Goal: Navigation & Orientation: Find specific page/section

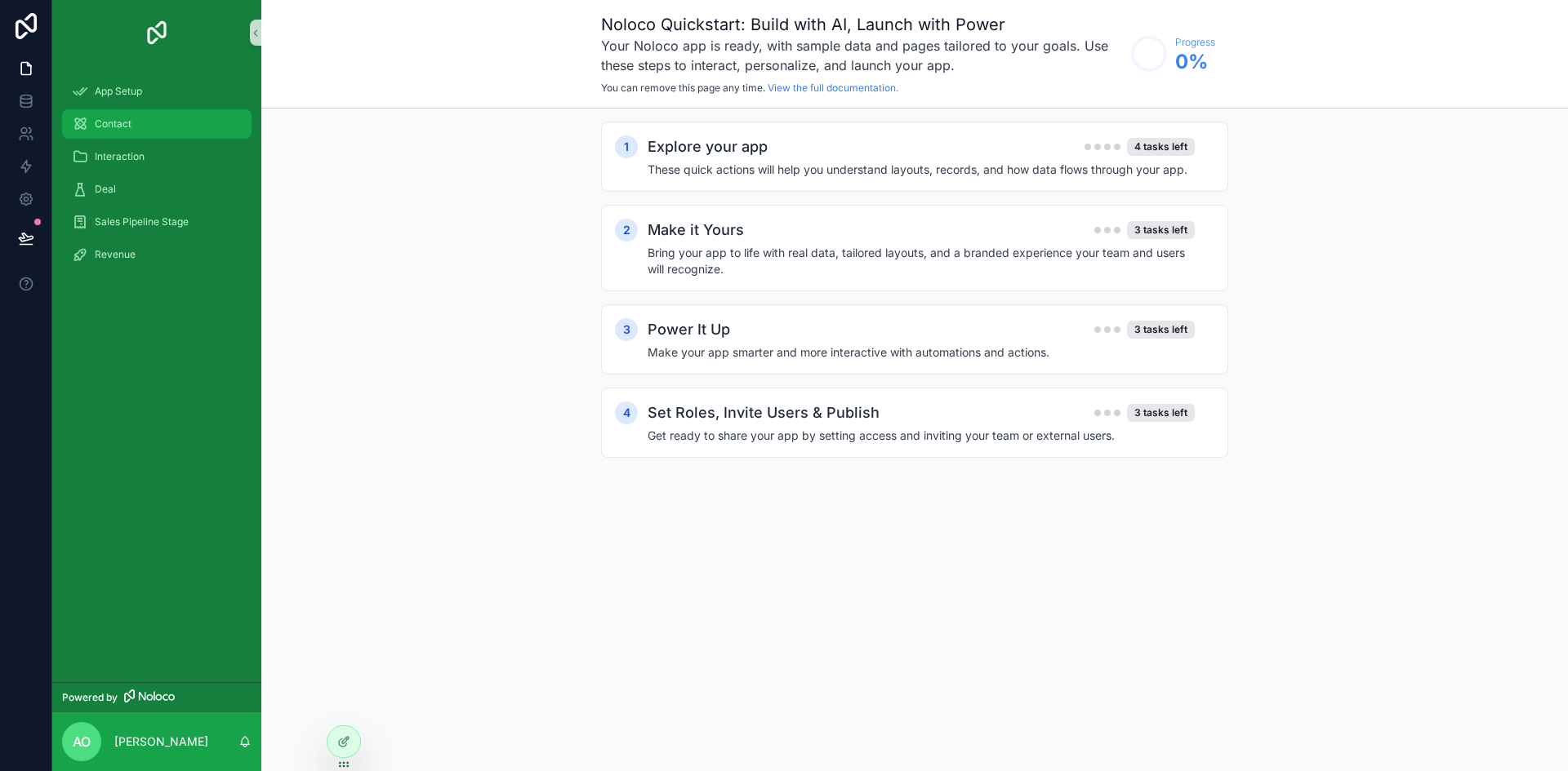
click at [157, 117] on div "Contact" at bounding box center [157, 124] width 170 height 26
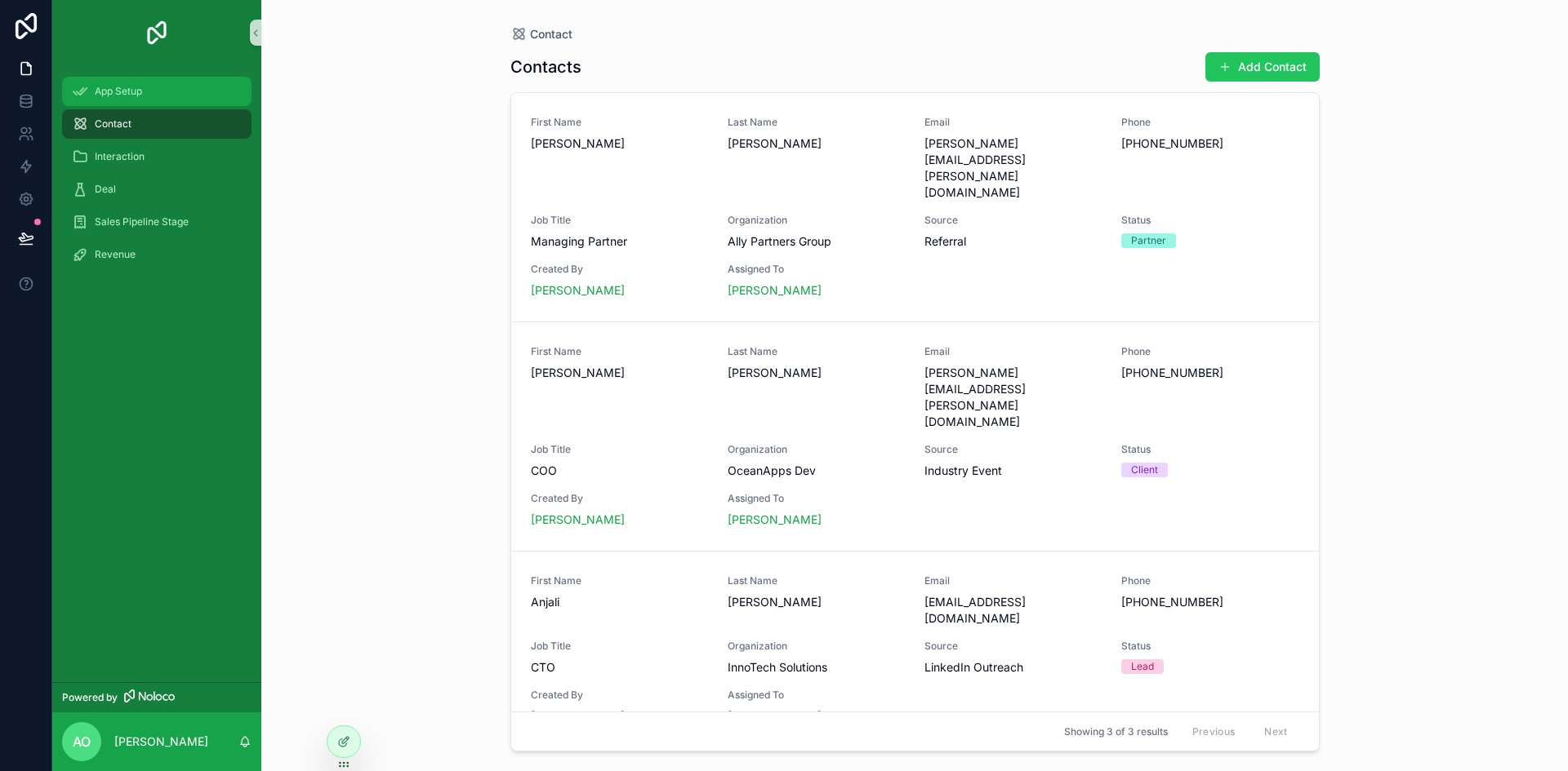
click at [148, 83] on div "App Setup" at bounding box center [157, 91] width 170 height 26
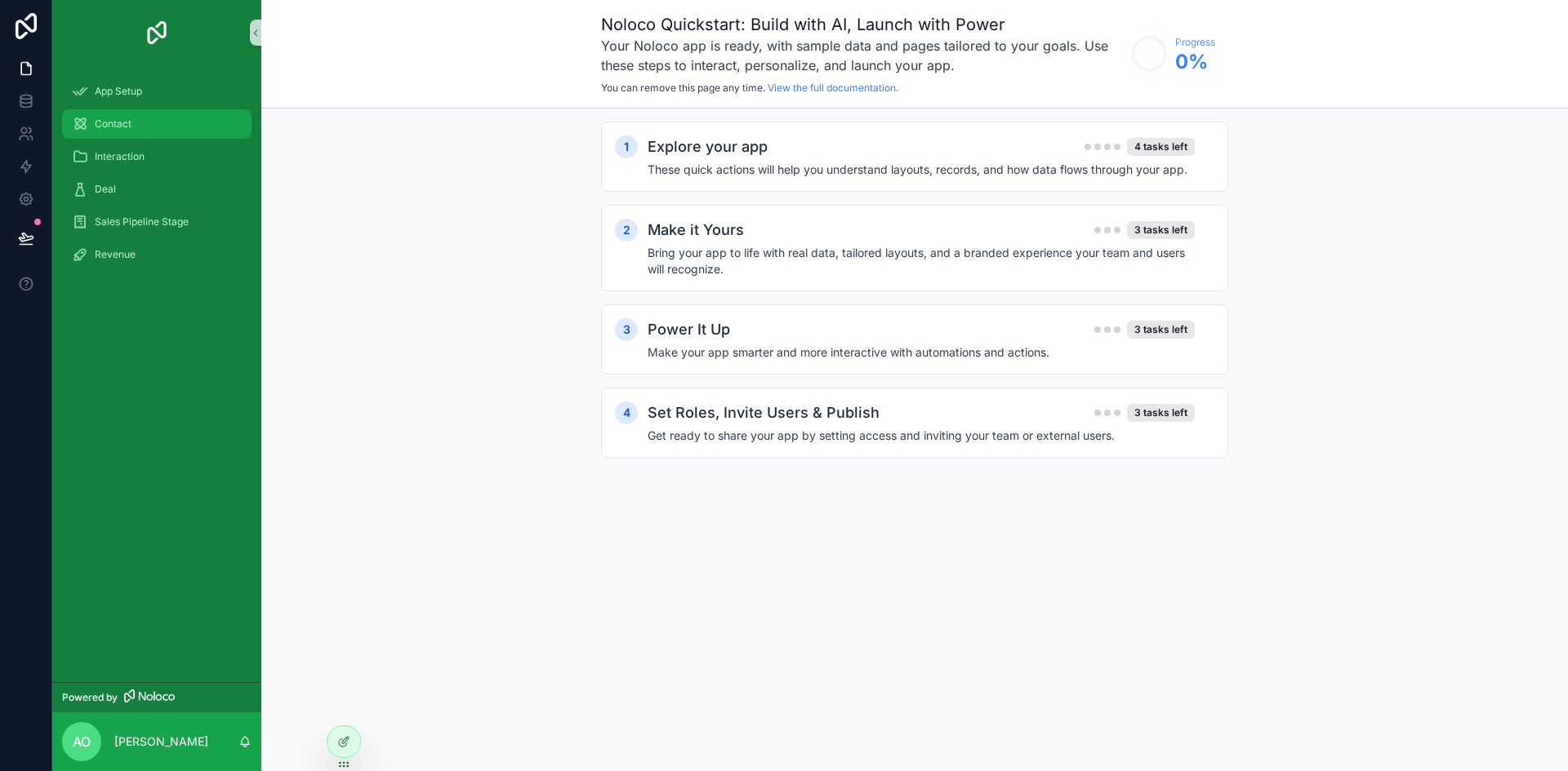
click at [169, 133] on div "Contact" at bounding box center [157, 124] width 170 height 26
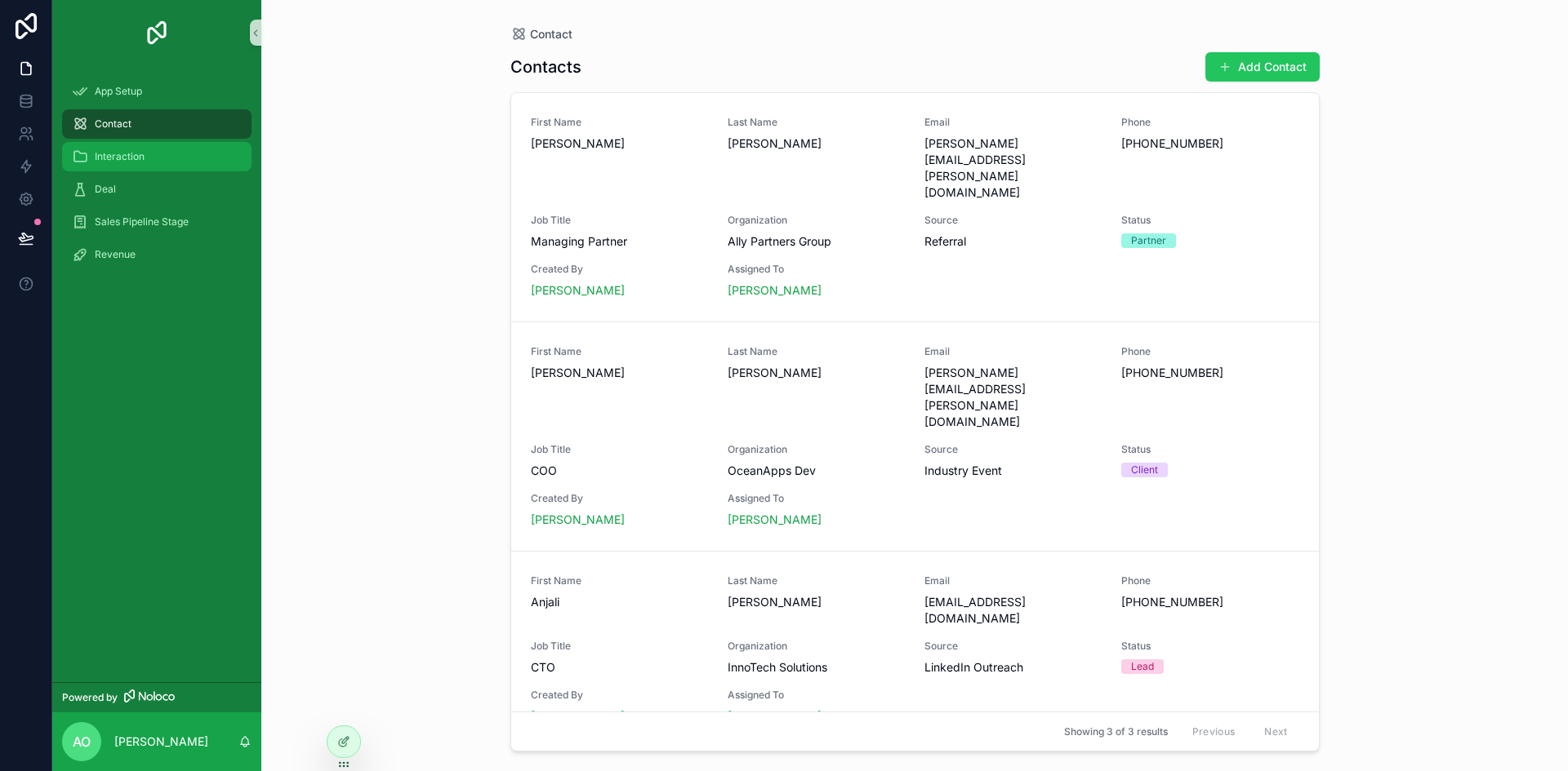
click at [183, 160] on div "Interaction" at bounding box center [157, 157] width 170 height 26
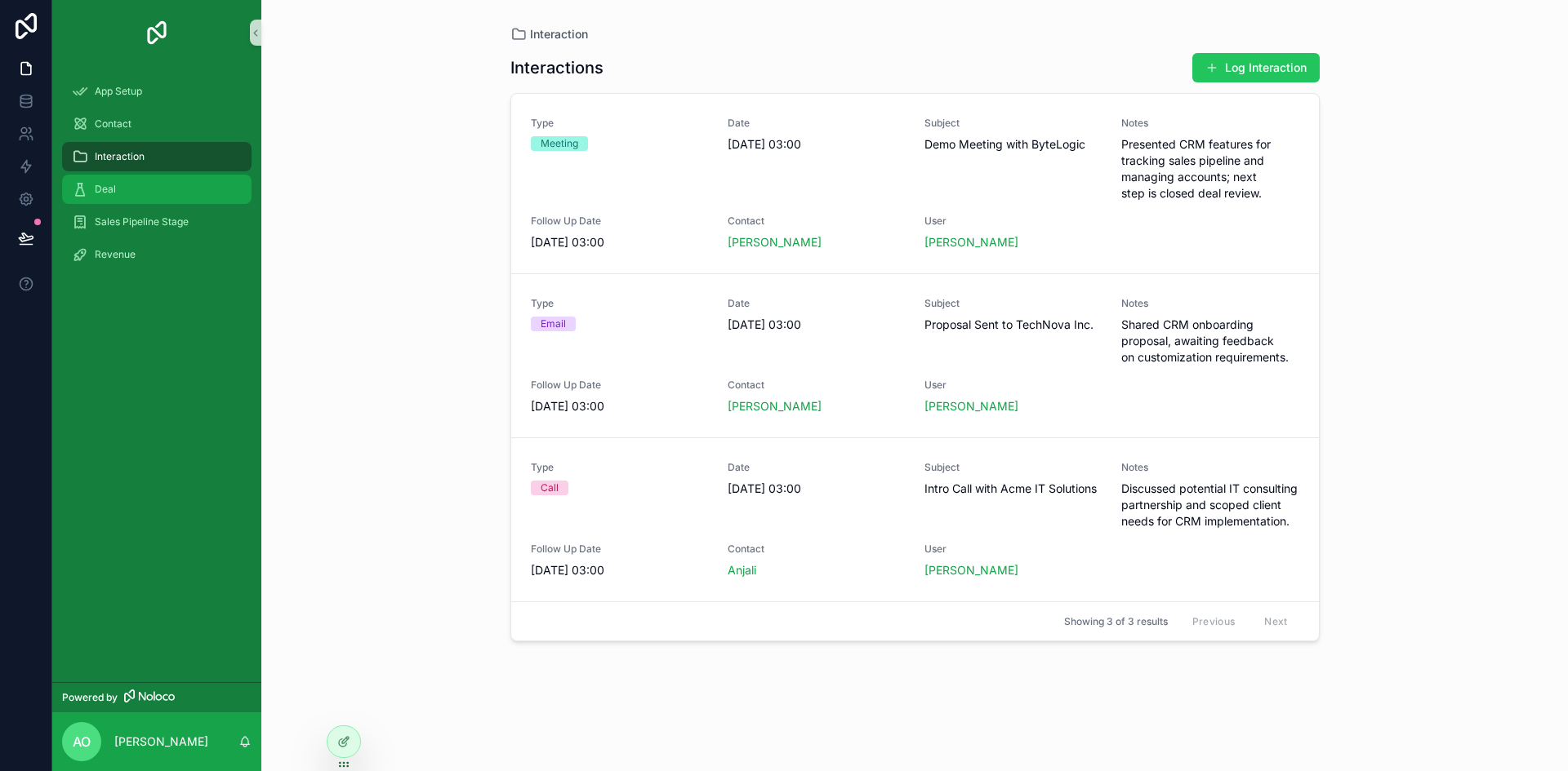
click at [186, 183] on div "Deal" at bounding box center [157, 189] width 170 height 26
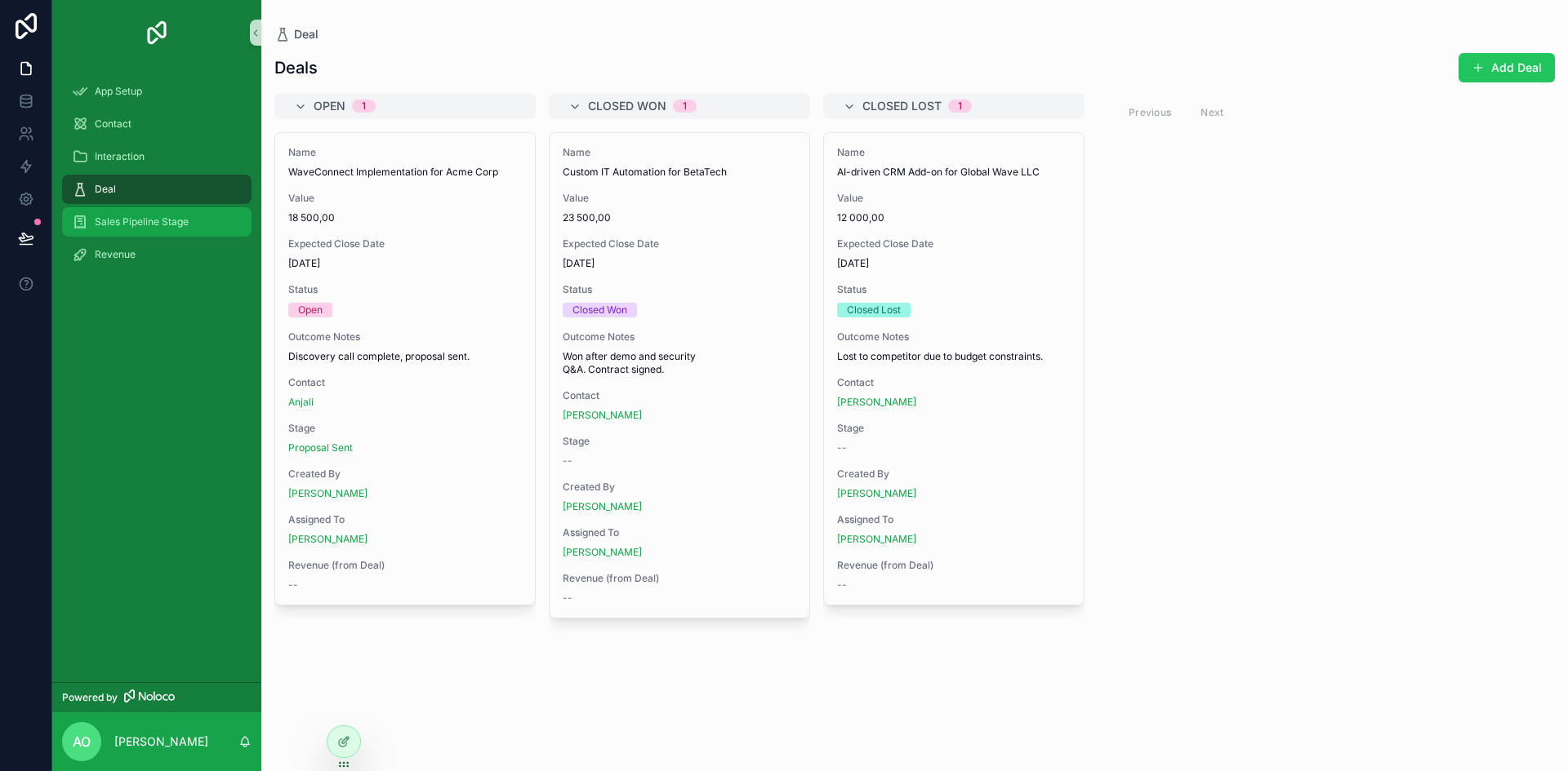
click at [183, 210] on div "Sales Pipeline Stage" at bounding box center [157, 221] width 170 height 26
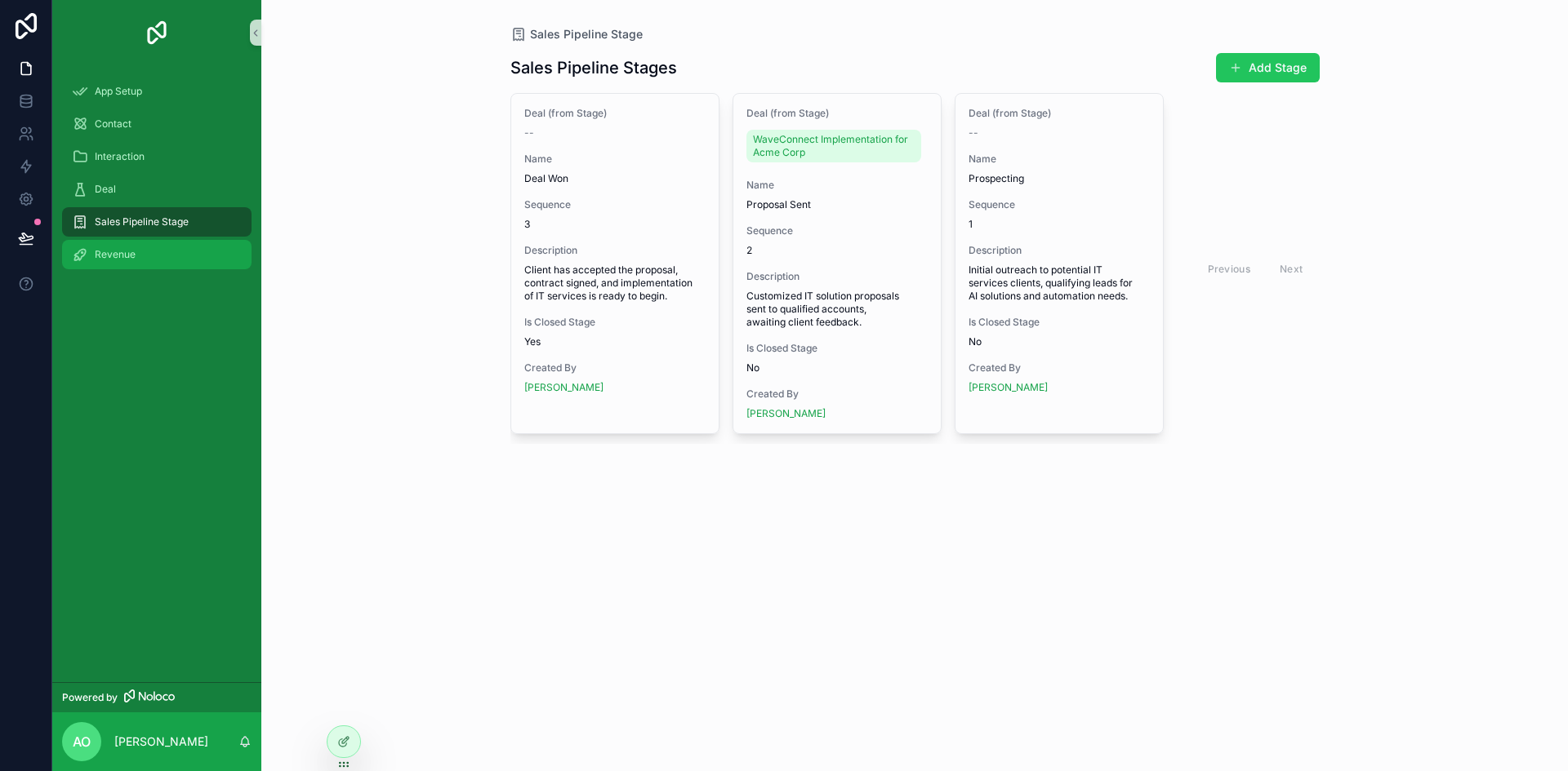
click at [131, 245] on div "Revenue" at bounding box center [157, 254] width 170 height 26
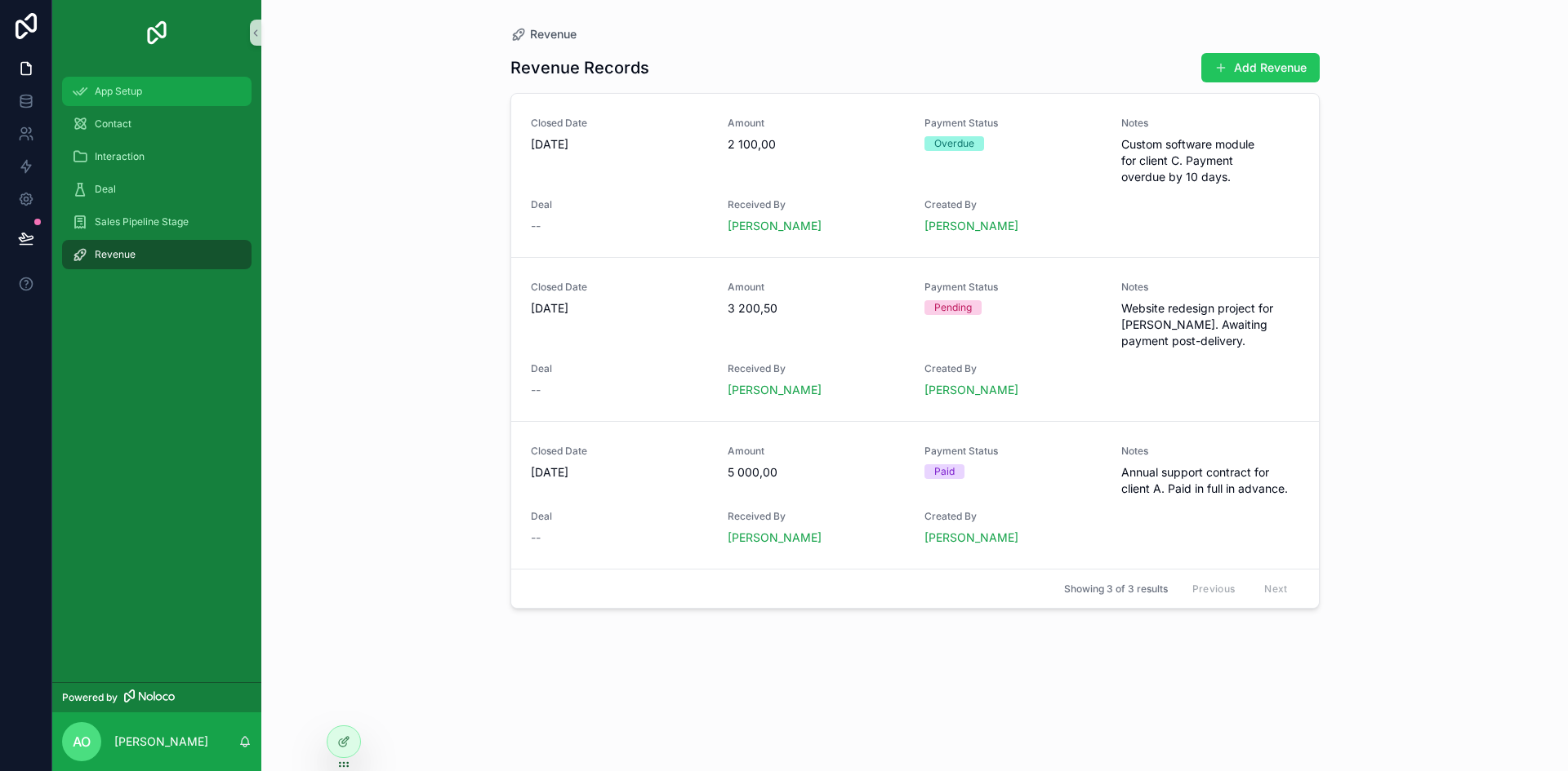
click at [136, 97] on span "App Setup" at bounding box center [118, 92] width 47 height 13
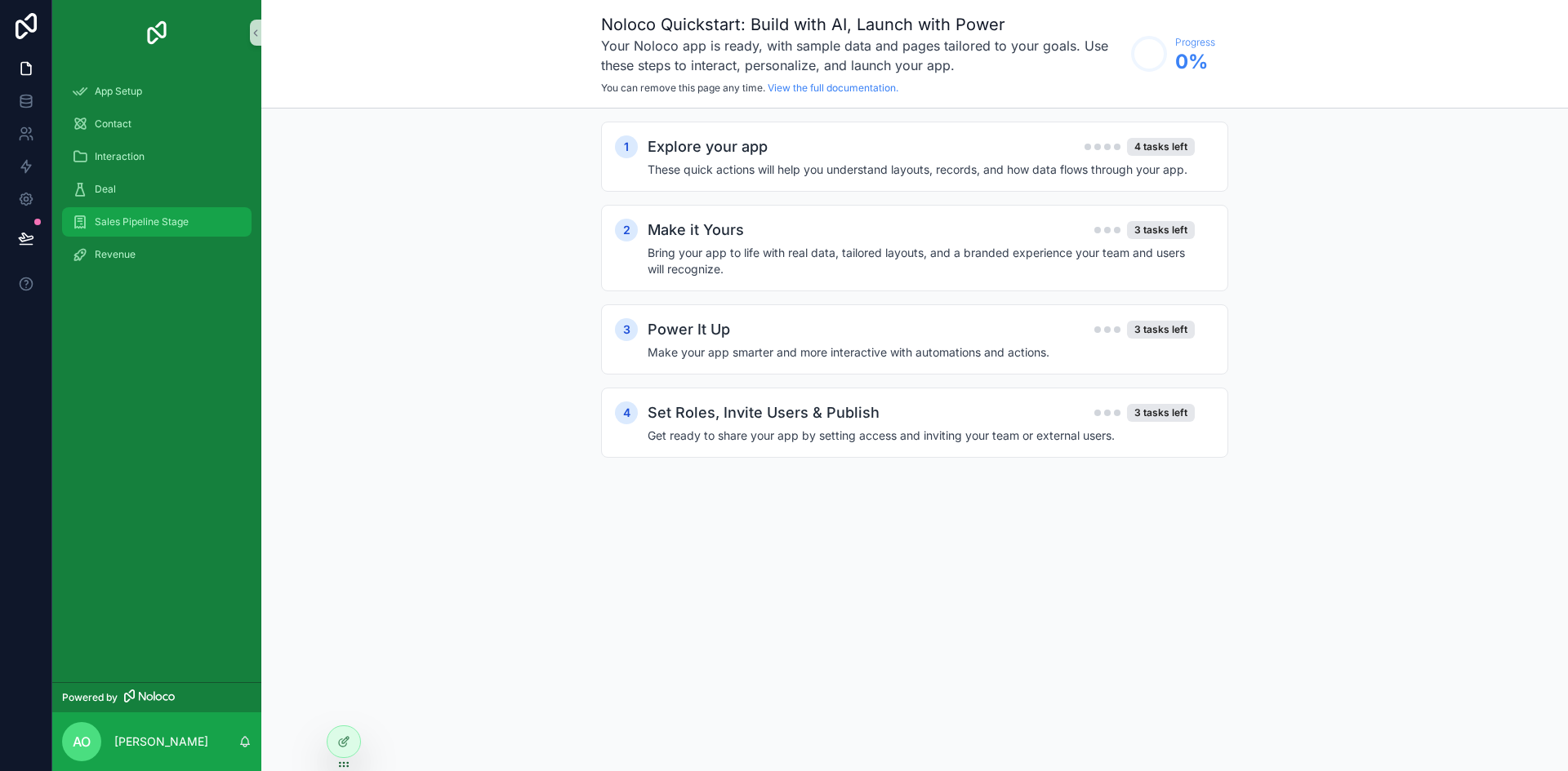
click at [149, 210] on div "Sales Pipeline Stage" at bounding box center [157, 221] width 170 height 26
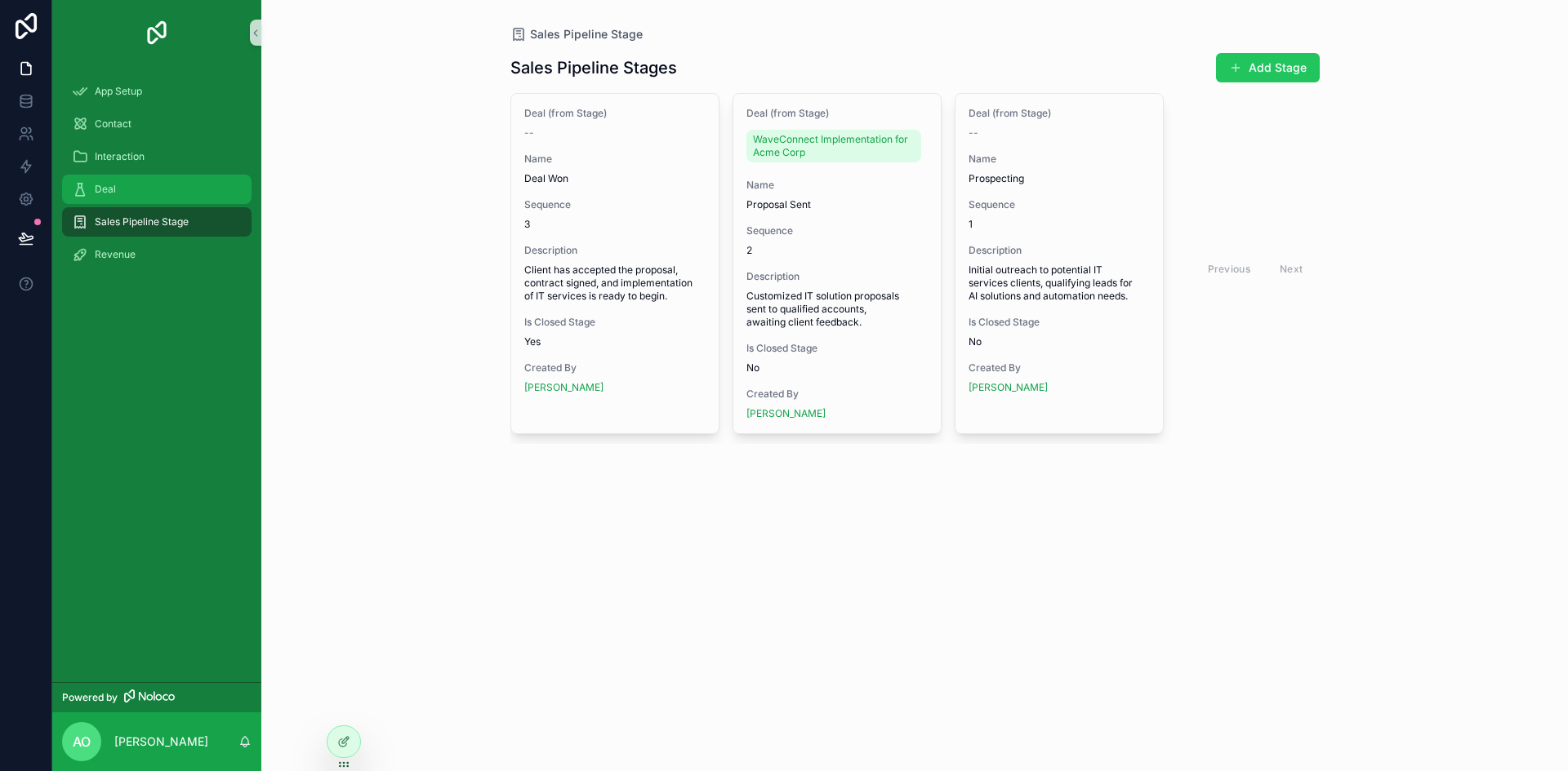
click at [144, 183] on div "Deal" at bounding box center [157, 189] width 170 height 26
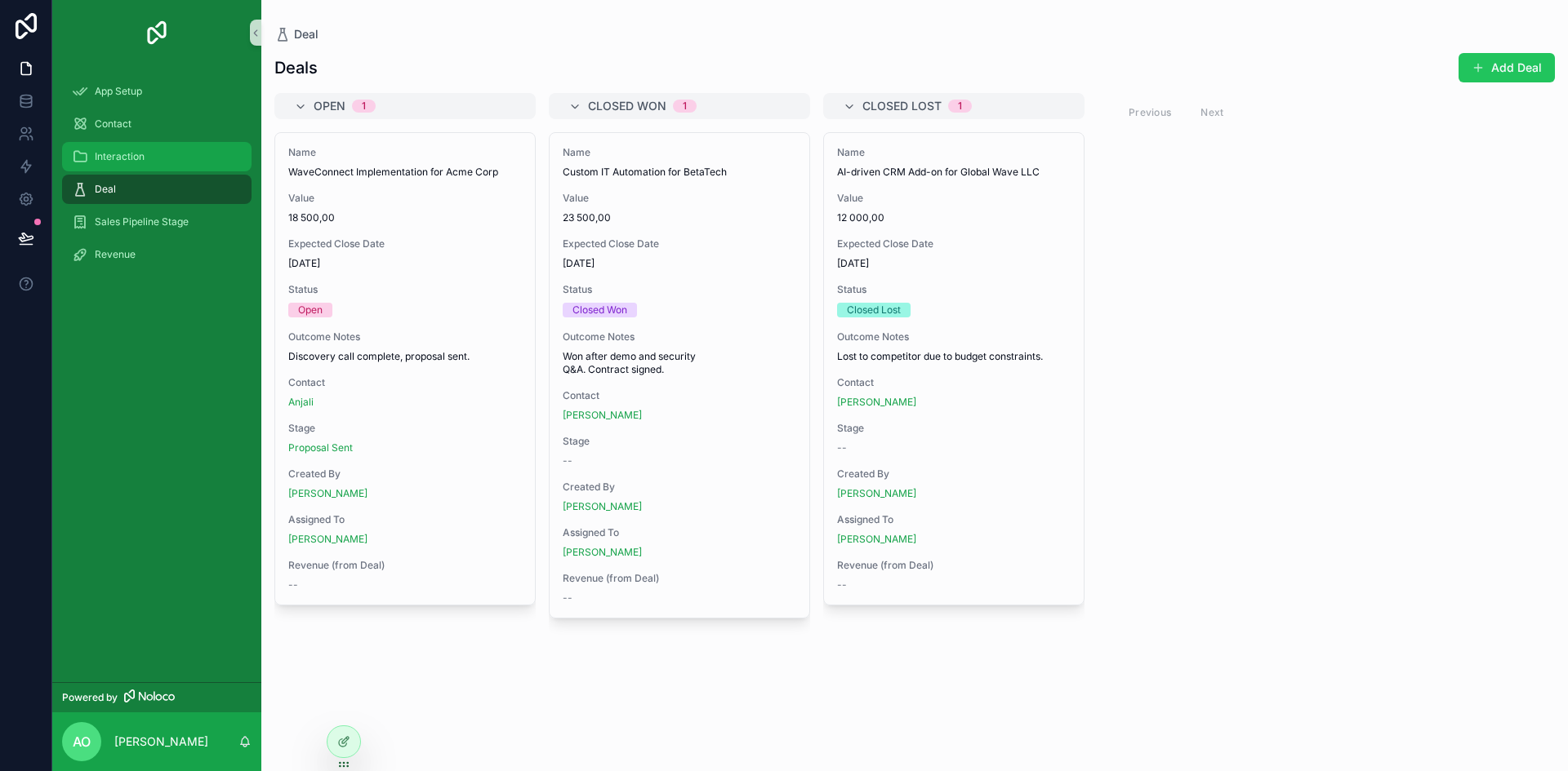
click at [142, 156] on span "Interaction" at bounding box center [119, 157] width 50 height 13
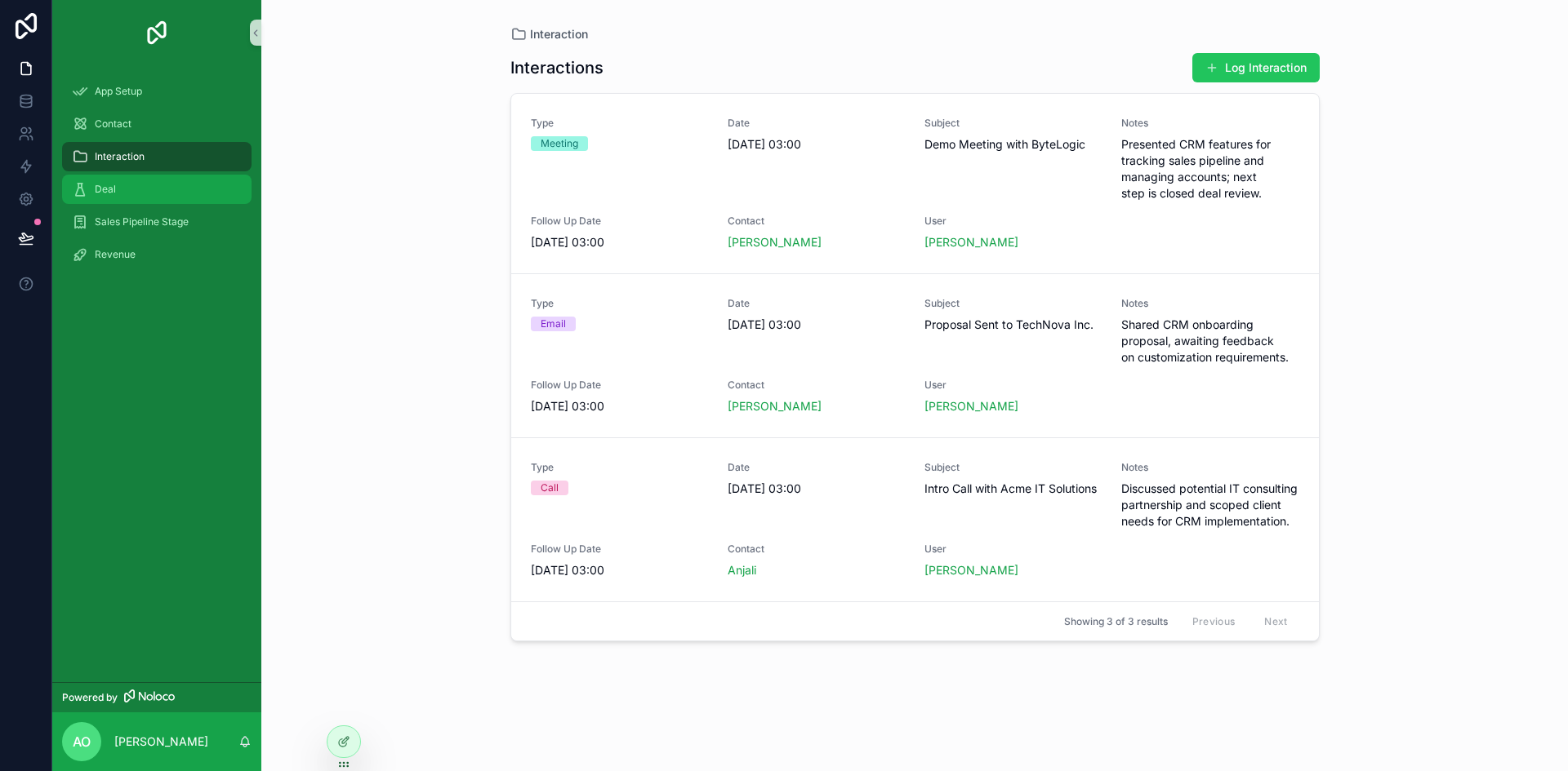
click at [150, 187] on div "Deal" at bounding box center [157, 189] width 170 height 26
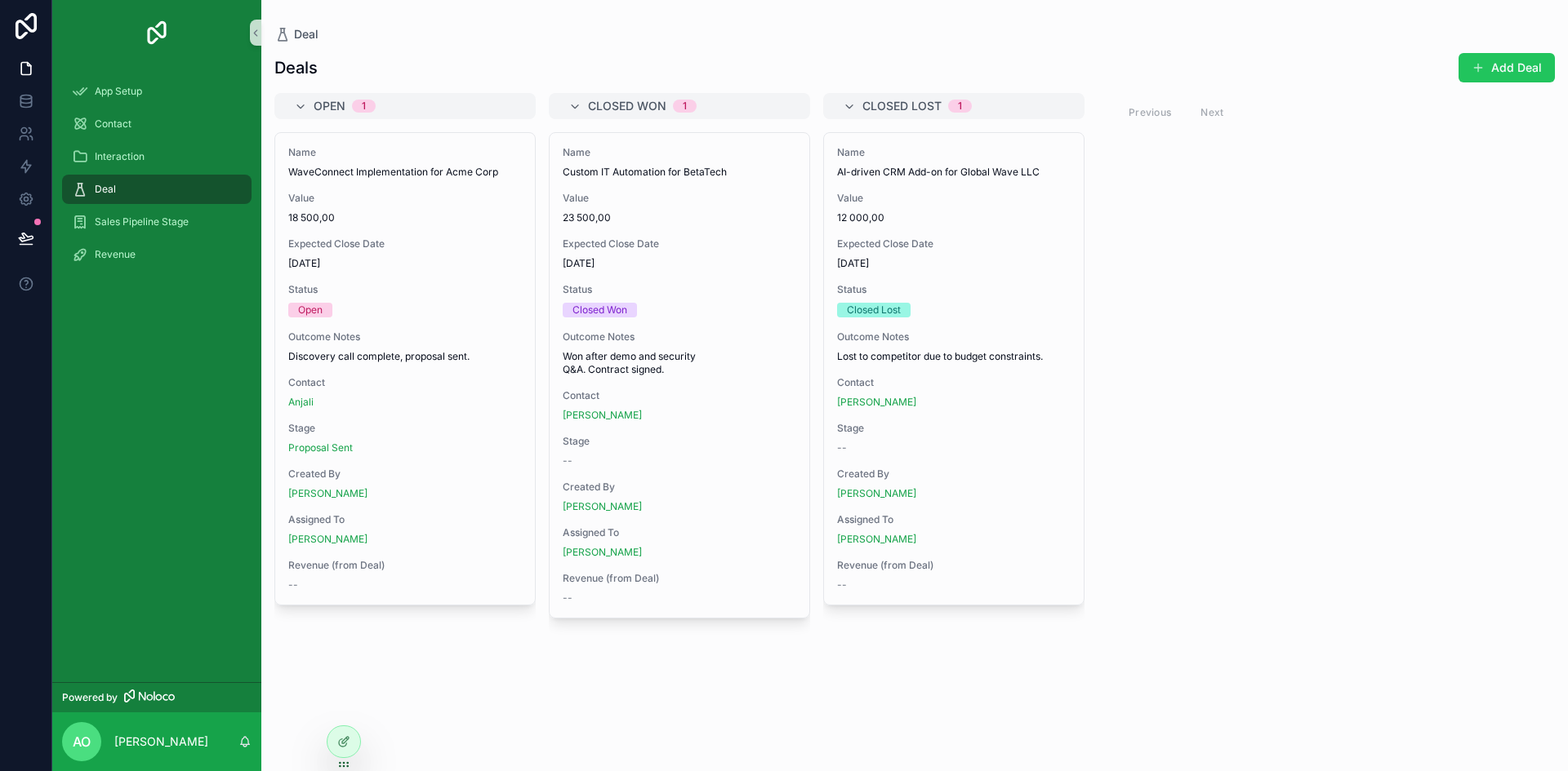
click at [589, 104] on span "Closed Won" at bounding box center [627, 105] width 78 height 16
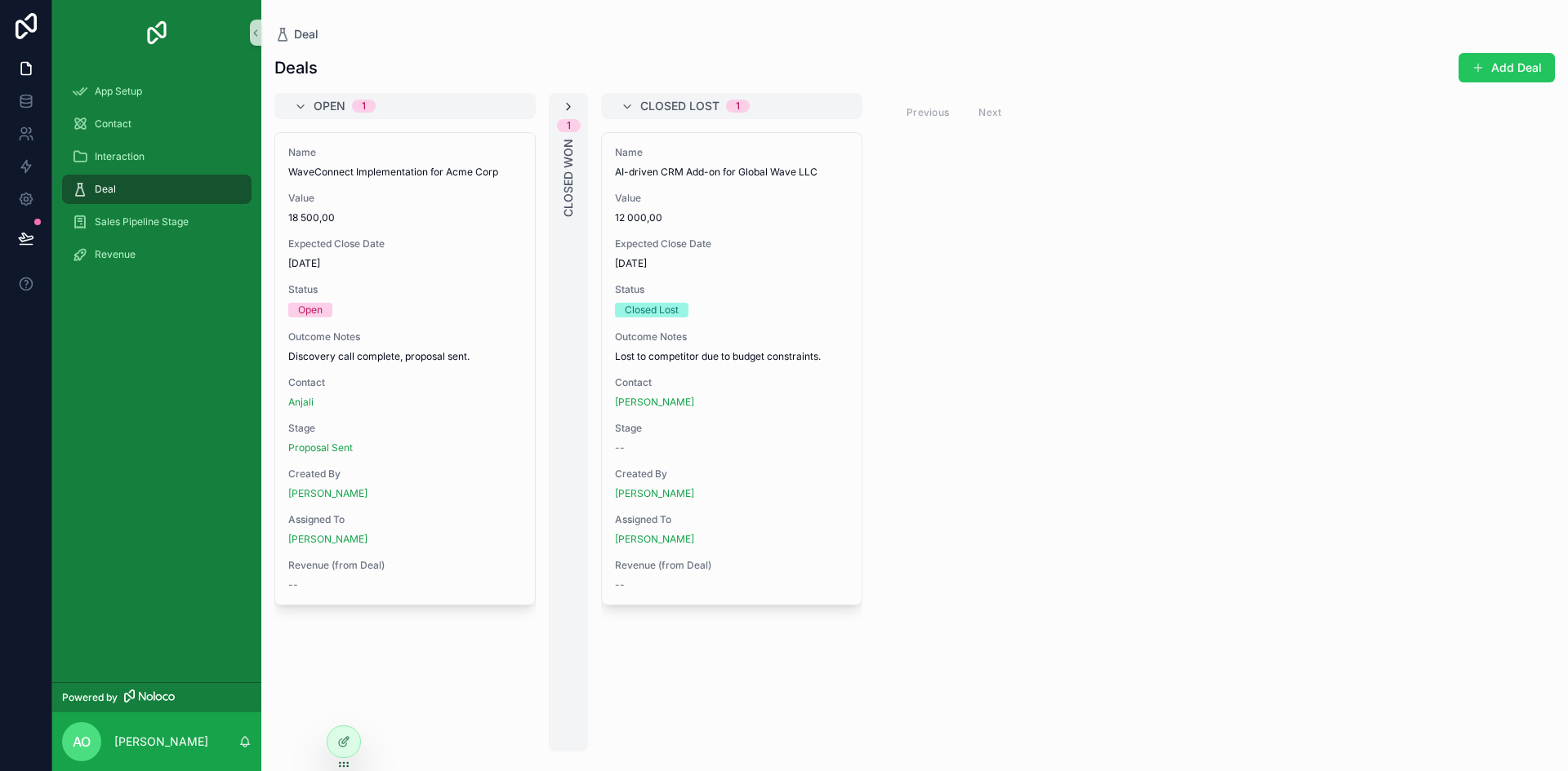
click at [571, 109] on icon "scrollable content" at bounding box center [568, 107] width 13 height 13
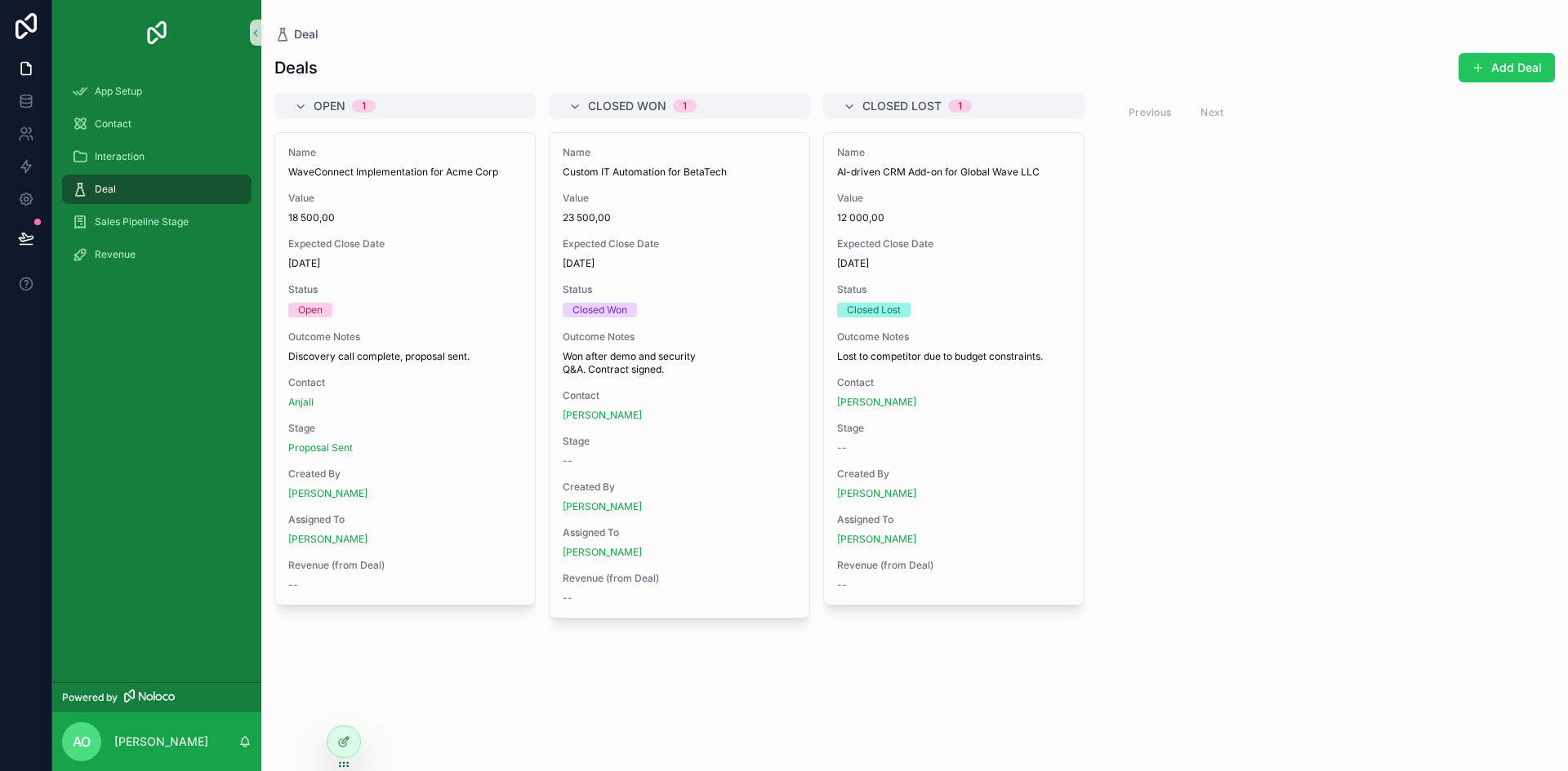
click at [835, 97] on div "Closed Lost 1" at bounding box center [954, 106] width 261 height 26
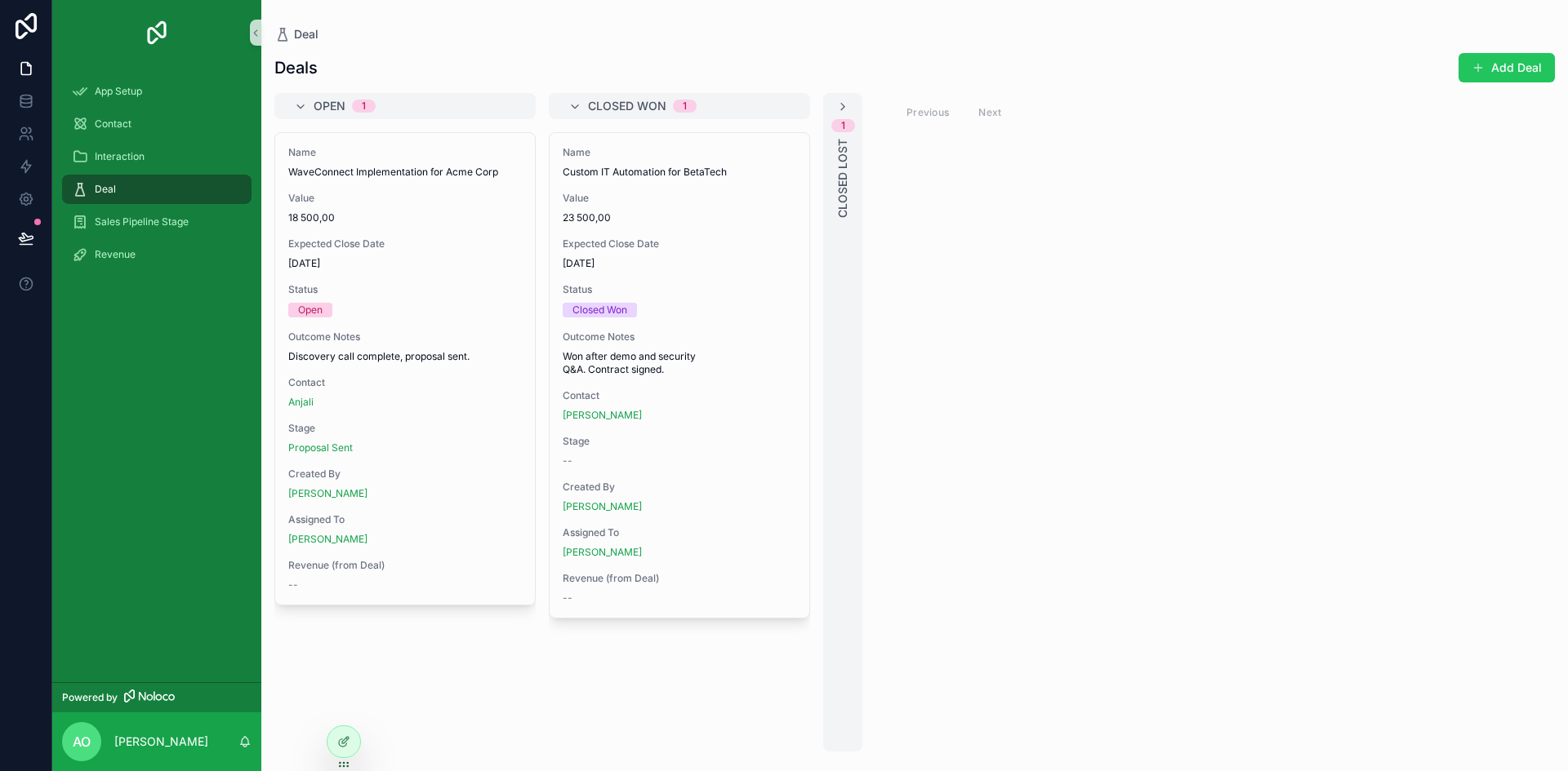
click at [594, 101] on span "Closed Won" at bounding box center [627, 105] width 78 height 16
